Goal: Find specific page/section: Find specific page/section

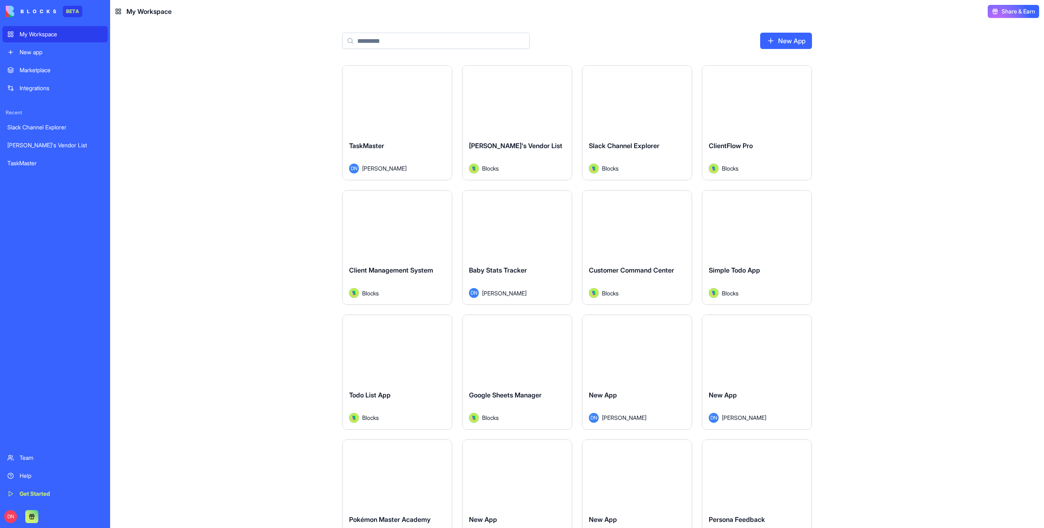
click at [400, 90] on div "Launch" at bounding box center [396, 100] width 109 height 68
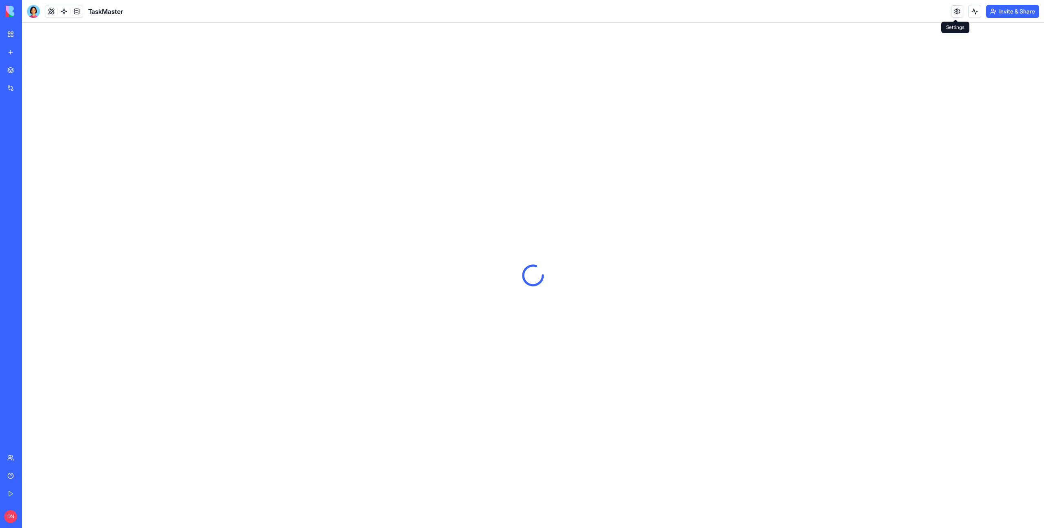
click at [955, 14] on link at bounding box center [957, 11] width 12 height 12
